Goal: Task Accomplishment & Management: Use online tool/utility

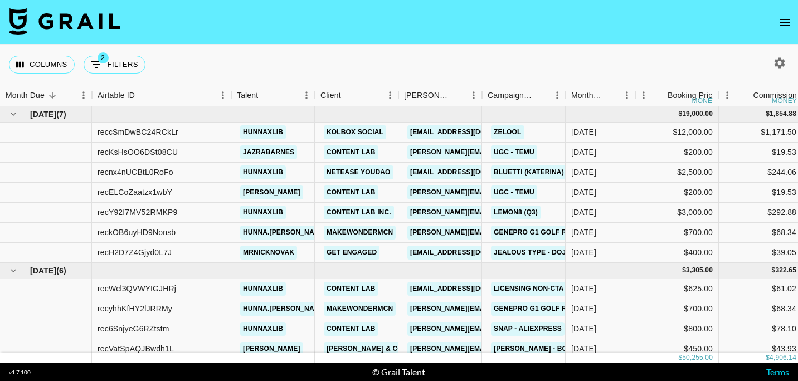
click at [779, 20] on icon "open drawer" at bounding box center [784, 22] width 13 height 13
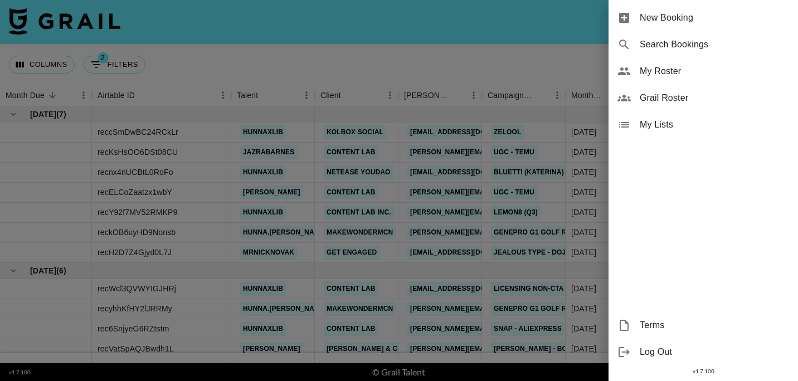
click at [550, 58] on div at bounding box center [399, 190] width 798 height 381
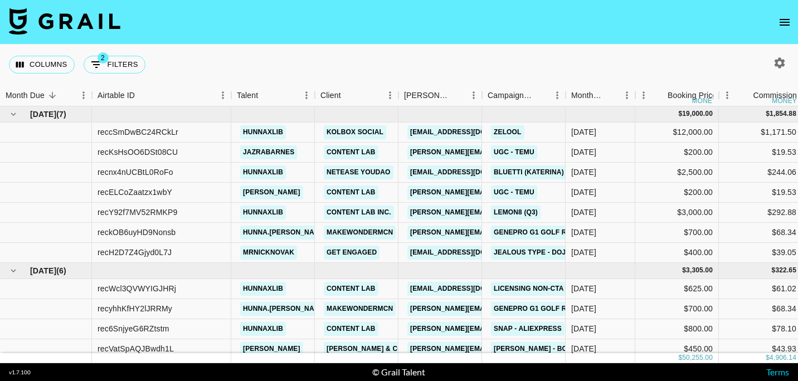
click at [787, 60] on button "button" at bounding box center [779, 63] width 19 height 19
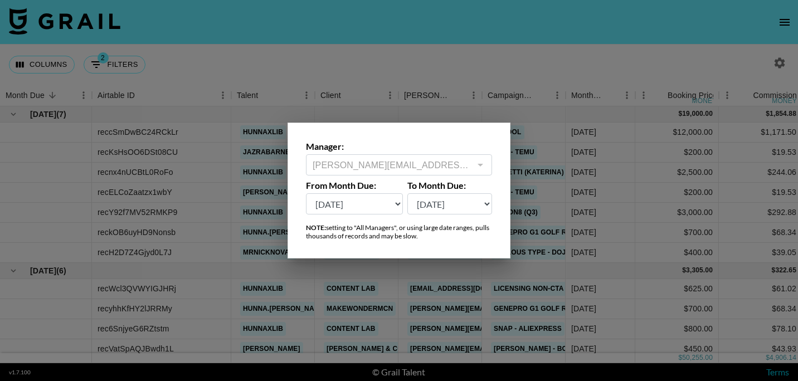
click at [339, 203] on select "[DATE] Aug '[DATE] Jun '[DATE] Apr '[DATE] Feb '[DATE] Dec '[DATE] Oct '[DATE] …" at bounding box center [354, 203] width 97 height 21
click at [444, 201] on select "[DATE] Aug '[DATE] Jun '[DATE] Apr '[DATE] Feb '[DATE] Dec '[DATE] Oct '[DATE] …" at bounding box center [450, 203] width 85 height 21
click at [308, 204] on select "[DATE] Aug '[DATE] Jun '[DATE] Apr '[DATE] Feb '[DATE] Dec '[DATE] Oct '[DATE] …" at bounding box center [354, 203] width 97 height 21
select select "[DATE]"
click at [306, 193] on select "[DATE] Aug '[DATE] Jun '[DATE] Apr '[DATE] Feb '[DATE] Dec '[DATE] Oct '[DATE] …" at bounding box center [354, 203] width 97 height 21
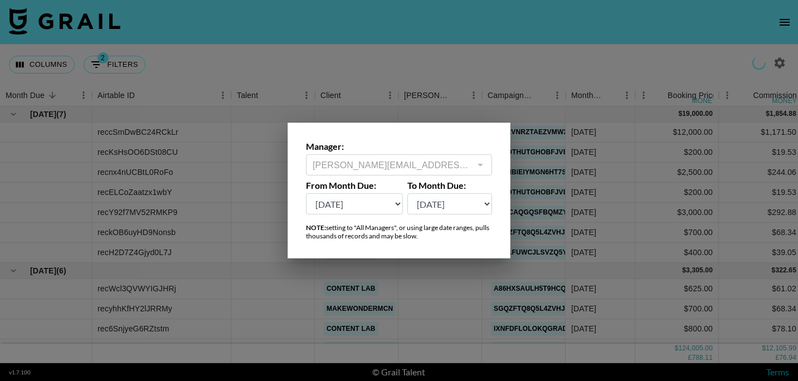
click at [493, 42] on div at bounding box center [399, 190] width 798 height 381
click at [493, 42] on nav at bounding box center [399, 22] width 798 height 45
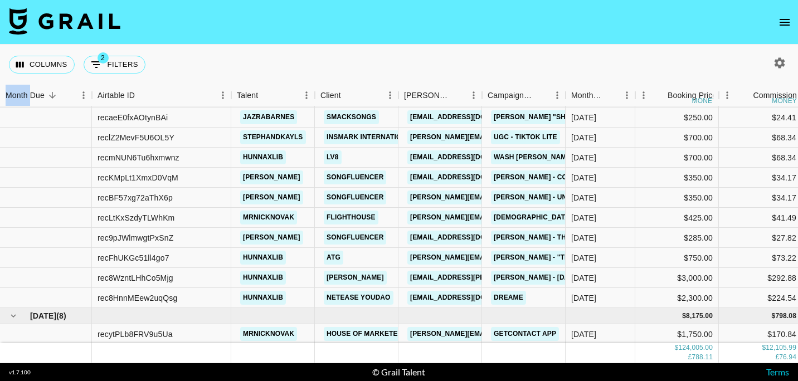
scroll to position [1338, 0]
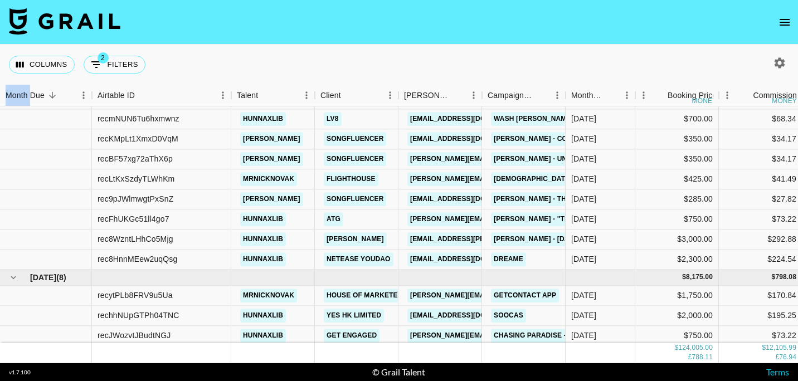
drag, startPoint x: 604, startPoint y: 13, endPoint x: 269, endPoint y: 31, distance: 336.1
click at [604, 13] on nav at bounding box center [399, 22] width 798 height 45
click at [269, 31] on nav at bounding box center [399, 22] width 798 height 45
